Goal: Task Accomplishment & Management: Use online tool/utility

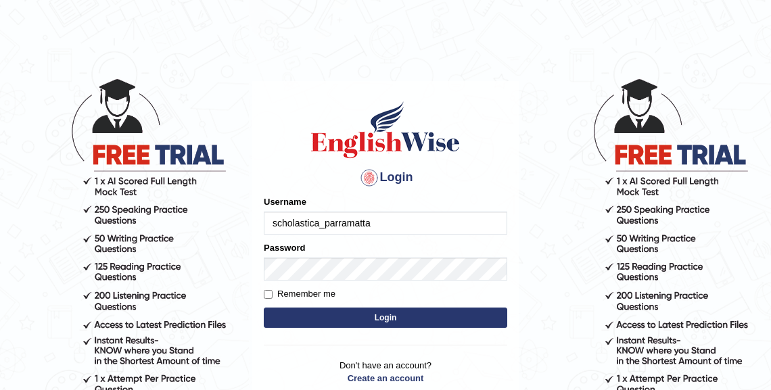
type input "scholastica_parramatta"
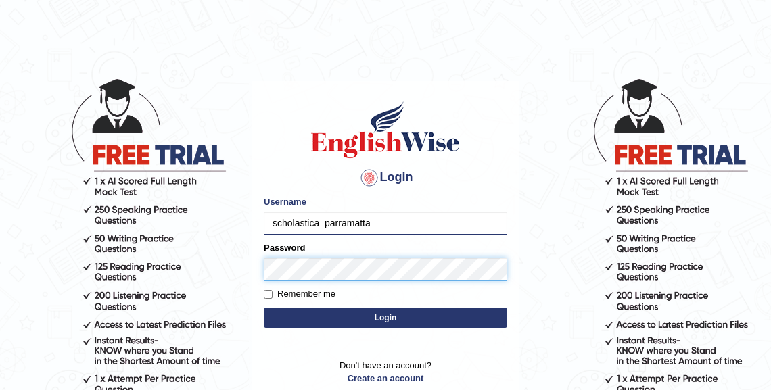
click at [264, 308] on button "Login" at bounding box center [385, 318] width 243 height 20
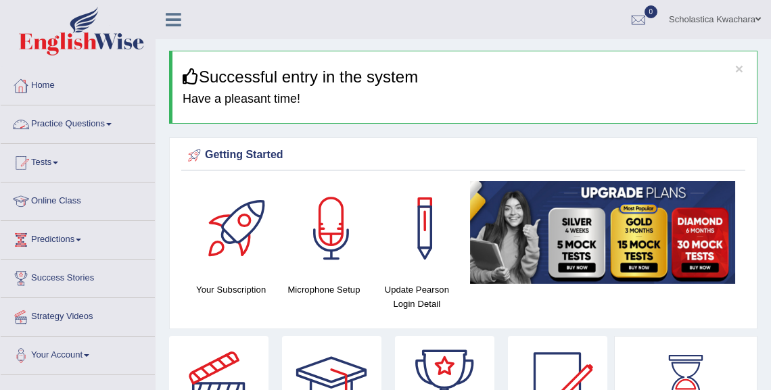
click at [112, 123] on span at bounding box center [108, 124] width 5 height 3
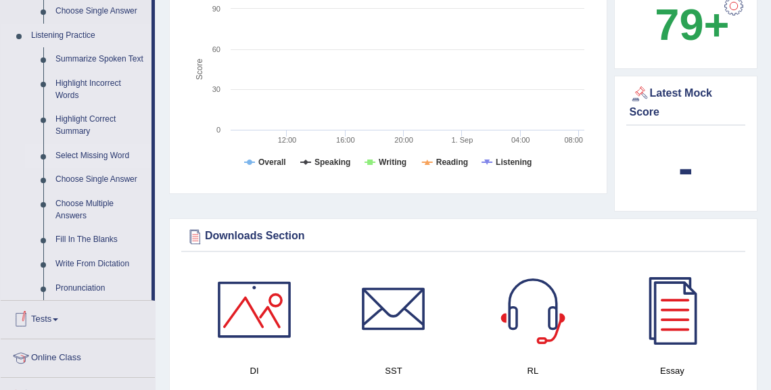
scroll to position [503, 0]
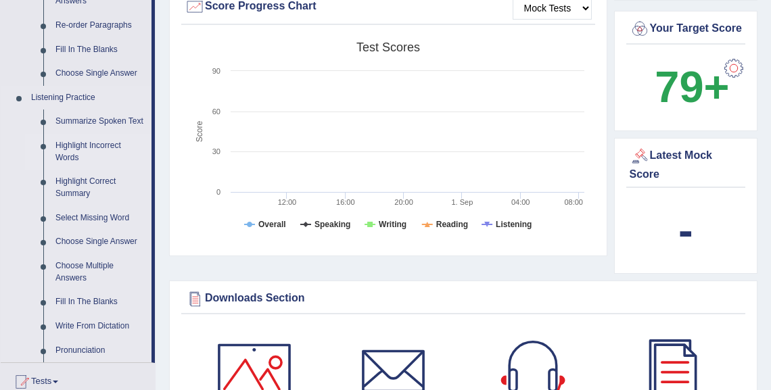
click at [90, 145] on link "Highlight Incorrect Words" at bounding box center [100, 152] width 102 height 36
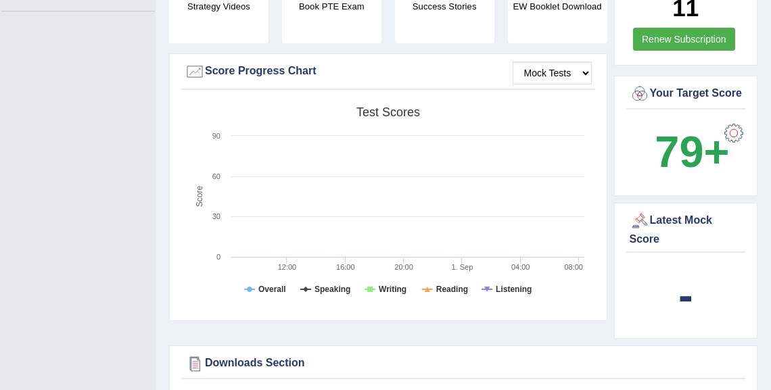
scroll to position [192, 0]
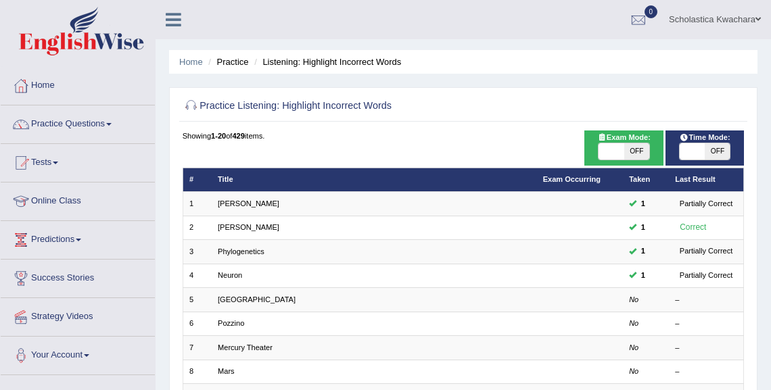
click at [532, 47] on div "Home Practice Listening: Highlight Incorrect Words Practice Listening: Highligh…" at bounding box center [462, 373] width 615 height 747
click at [508, 28] on ul "Scholastica Kwachara Toggle navigation Username: scholastica_parramatta Access …" at bounding box center [555, 19] width 431 height 39
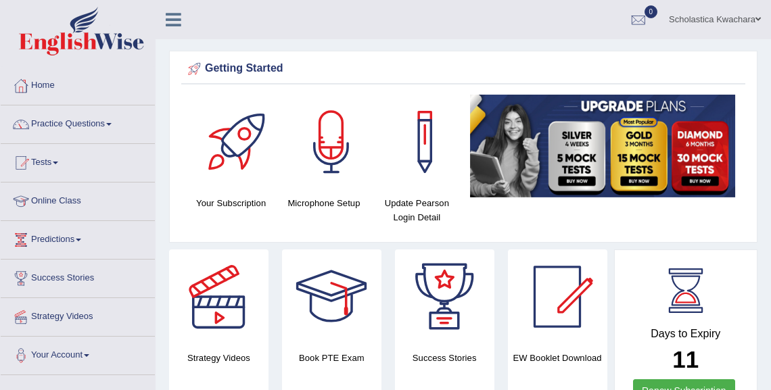
click at [732, 22] on link "Scholastica Kwachara" at bounding box center [714, 17] width 112 height 35
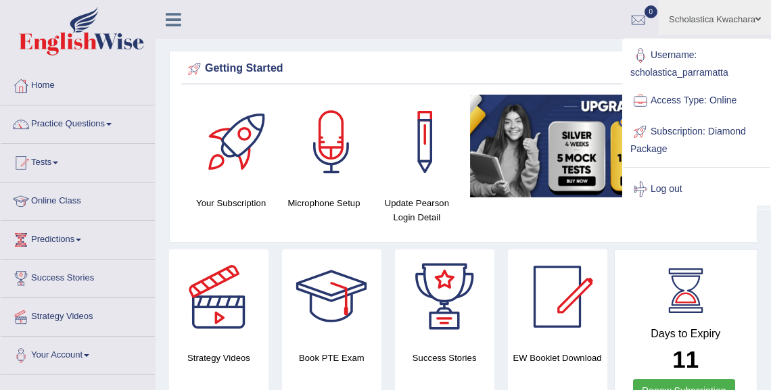
click at [660, 188] on link "Log out" at bounding box center [696, 189] width 146 height 31
